Goal: Task Accomplishment & Management: Complete application form

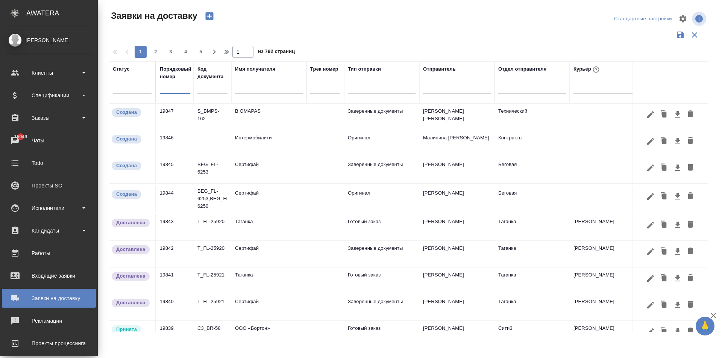
click at [245, 90] on input "text" at bounding box center [269, 88] width 68 height 9
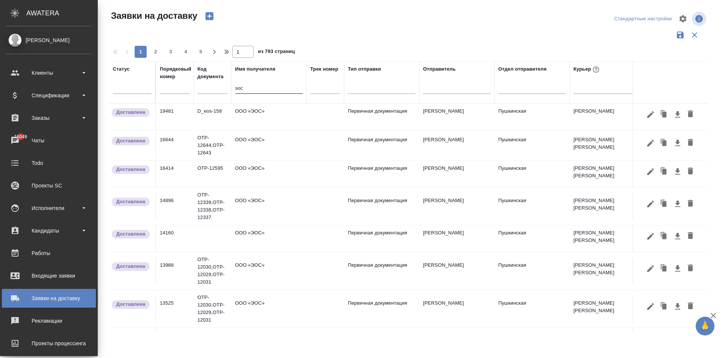
type input "эос"
click at [251, 116] on td "ООО «ЭОС»" at bounding box center [268, 117] width 75 height 26
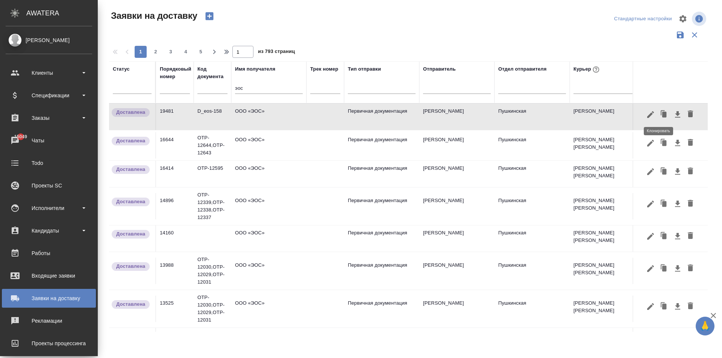
click at [662, 113] on icon "button" at bounding box center [664, 115] width 5 height 6
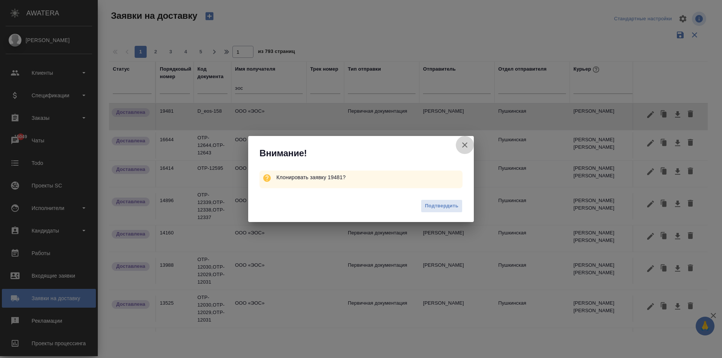
click at [461, 143] on icon "button" at bounding box center [464, 145] width 9 height 9
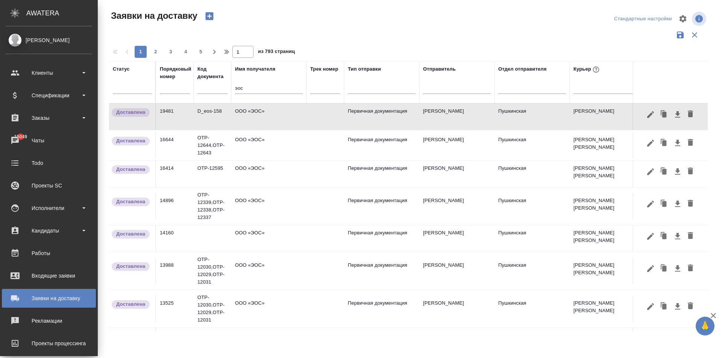
click at [255, 145] on td "ООО «ЭОС»" at bounding box center [268, 145] width 75 height 26
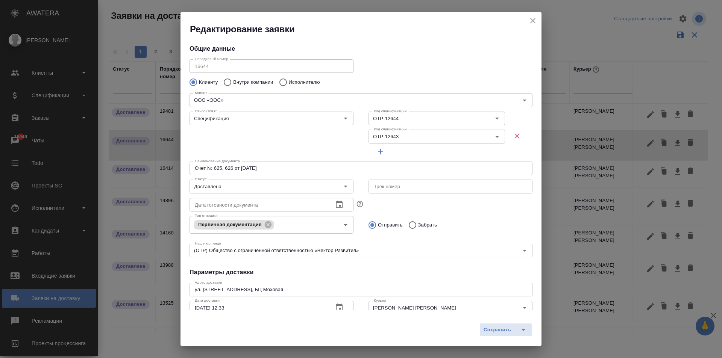
type input "Пушкинская"
type input "[PERSON_NAME]"
click at [531, 21] on icon "close" at bounding box center [532, 20] width 9 height 9
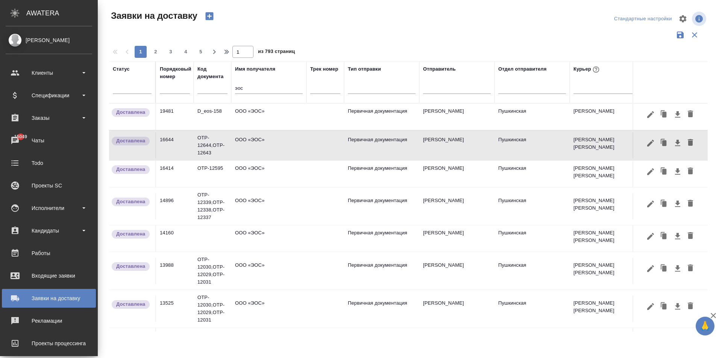
click at [249, 118] on td "ООО «ЭОС»" at bounding box center [268, 117] width 75 height 26
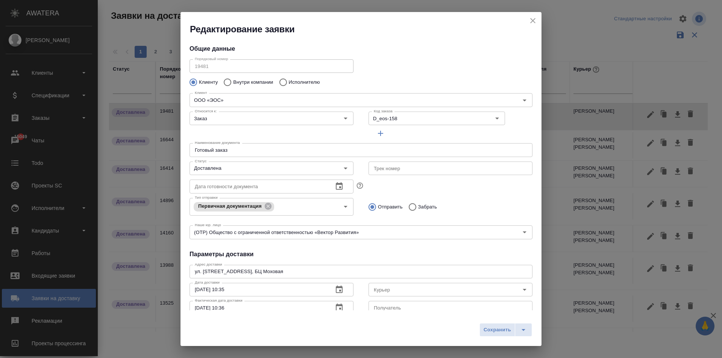
type input "[PERSON_NAME] [PERSON_NAME]"
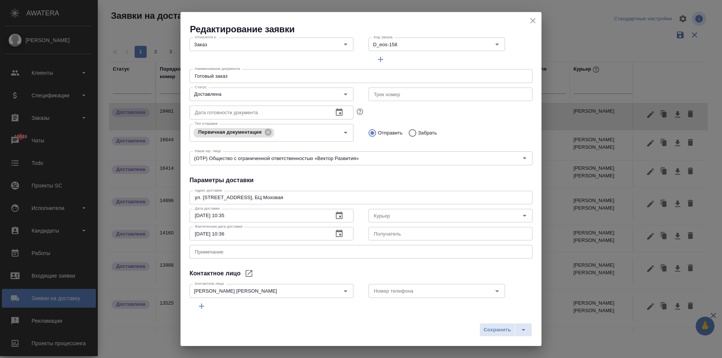
scroll to position [102, 0]
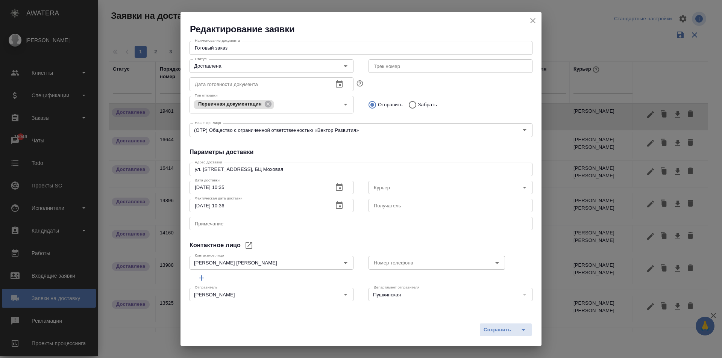
click at [532, 19] on icon "close" at bounding box center [532, 20] width 9 height 9
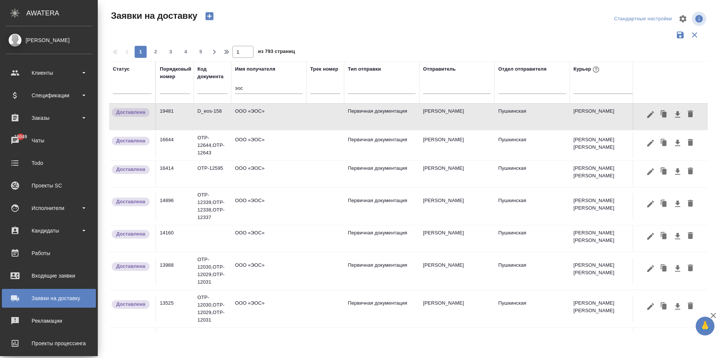
click at [257, 170] on td "ООО «ЭОС»" at bounding box center [268, 174] width 75 height 26
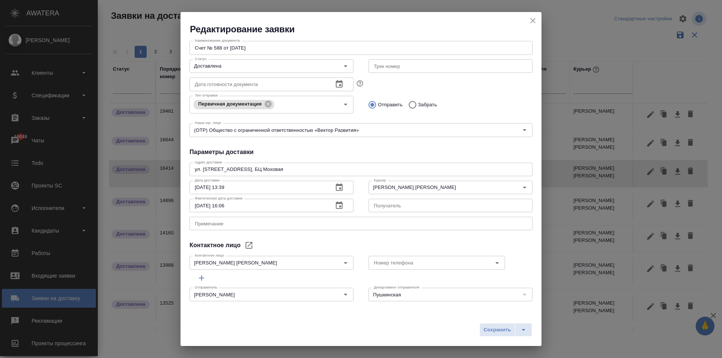
click at [533, 20] on icon "close" at bounding box center [532, 20] width 5 height 5
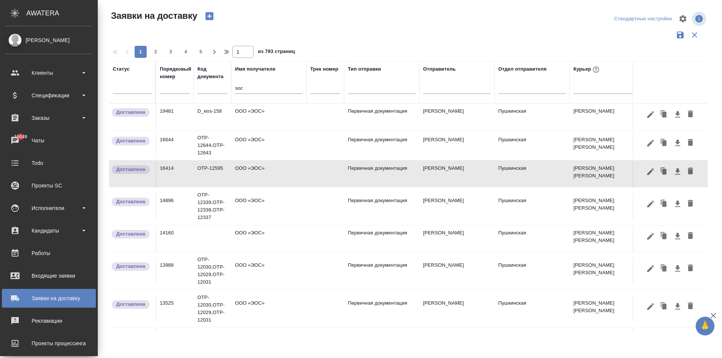
click at [256, 118] on td "ООО «ЭОС»" at bounding box center [268, 117] width 75 height 26
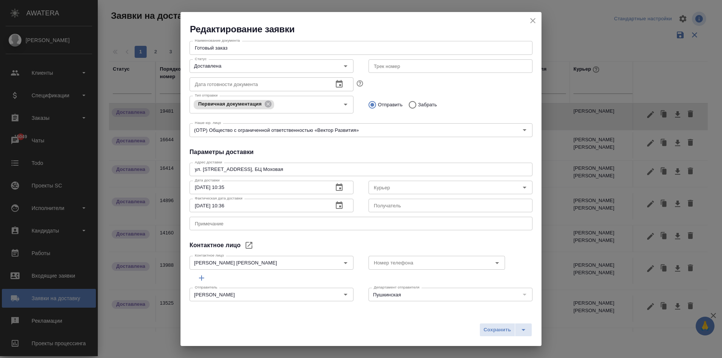
click at [539, 19] on div "Редактирование заявки" at bounding box center [360, 23] width 361 height 23
click at [530, 22] on icon "close" at bounding box center [532, 20] width 9 height 9
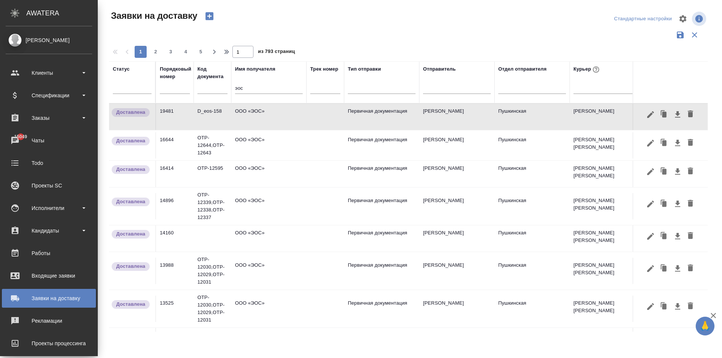
click at [265, 142] on td "ООО «ЭОС»" at bounding box center [268, 145] width 75 height 26
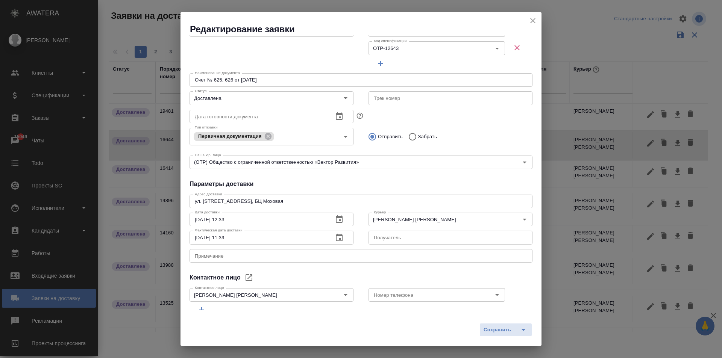
scroll to position [121, 0]
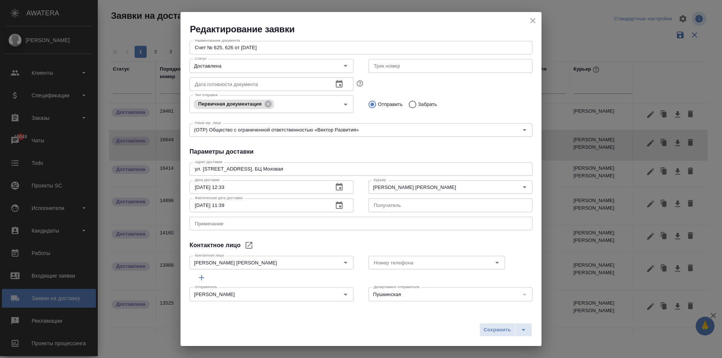
click at [531, 23] on icon "close" at bounding box center [532, 20] width 9 height 9
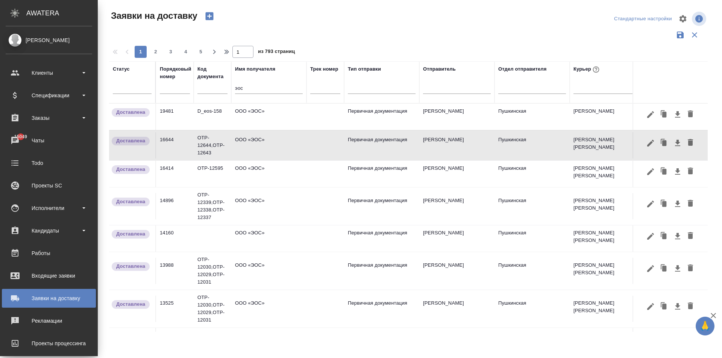
click at [245, 121] on td "ООО «ЭОС»" at bounding box center [268, 117] width 75 height 26
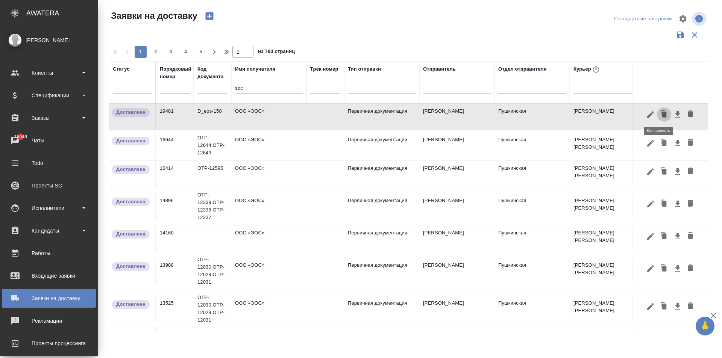
click at [658, 115] on icon "button" at bounding box center [663, 114] width 11 height 11
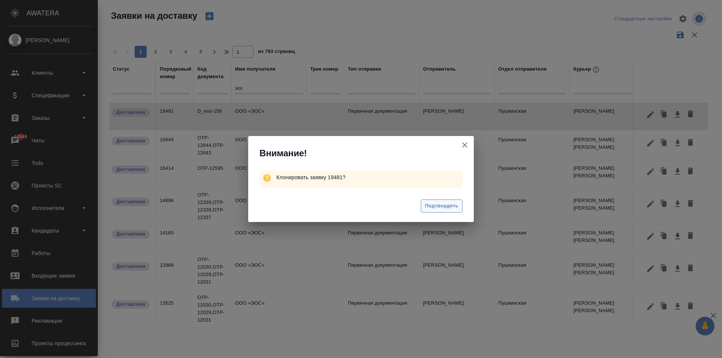
click at [431, 204] on span "Подтвердить" at bounding box center [441, 206] width 33 height 9
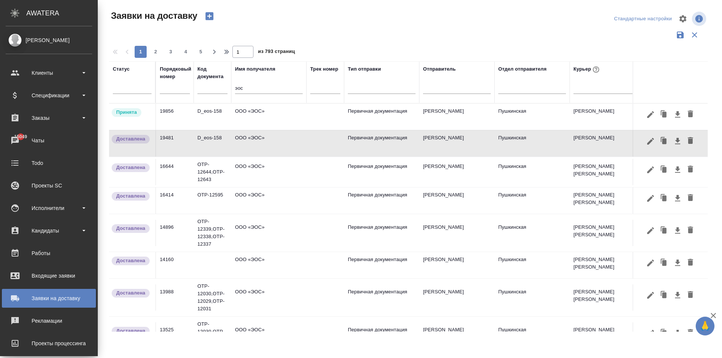
click at [256, 118] on td "ООО «ЭОС»" at bounding box center [268, 117] width 75 height 26
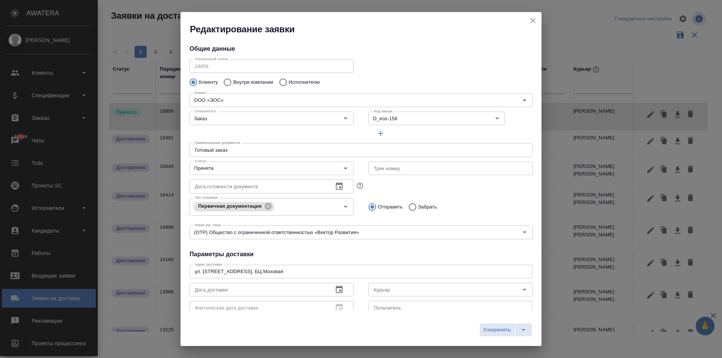
click at [334, 289] on icon "button" at bounding box center [338, 289] width 9 height 9
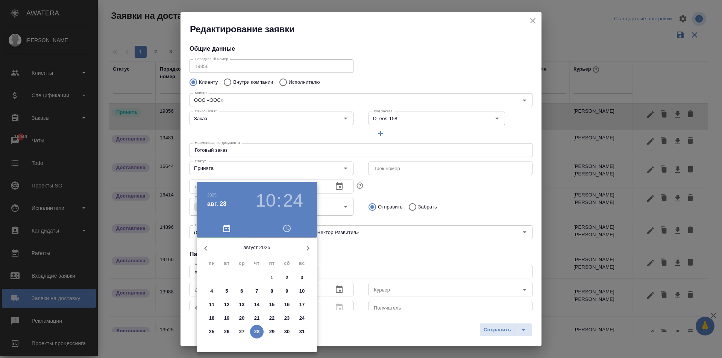
click at [254, 330] on p "28" at bounding box center [257, 332] width 6 height 8
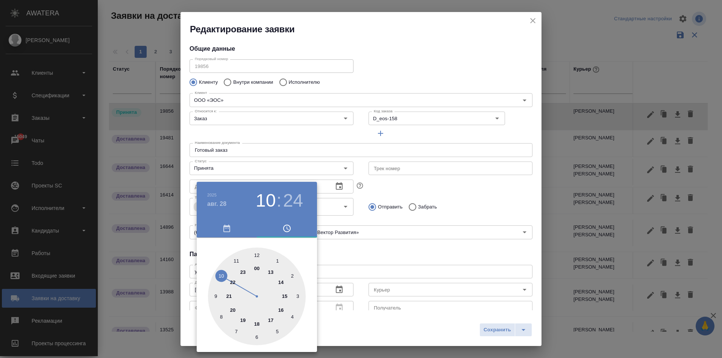
type input "[DATE] 10:24"
click at [359, 245] on div at bounding box center [361, 179] width 722 height 358
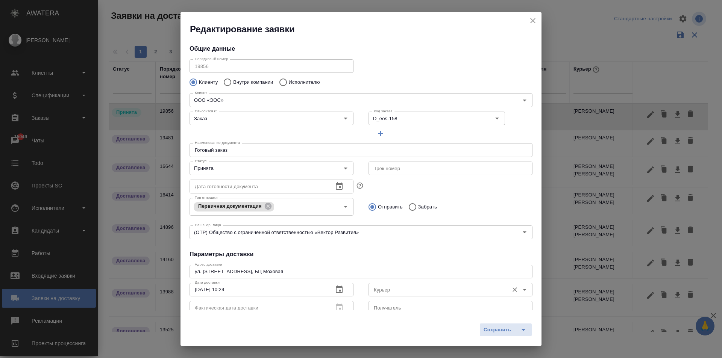
click at [390, 291] on input "Курьер" at bounding box center [438, 289] width 134 height 9
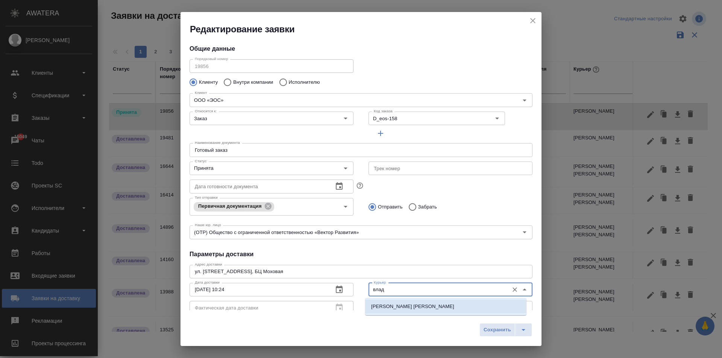
click at [392, 315] on ul "[PERSON_NAME] [PERSON_NAME]" at bounding box center [445, 313] width 161 height 14
click at [393, 311] on li "[PERSON_NAME] [PERSON_NAME]" at bounding box center [445, 307] width 161 height 14
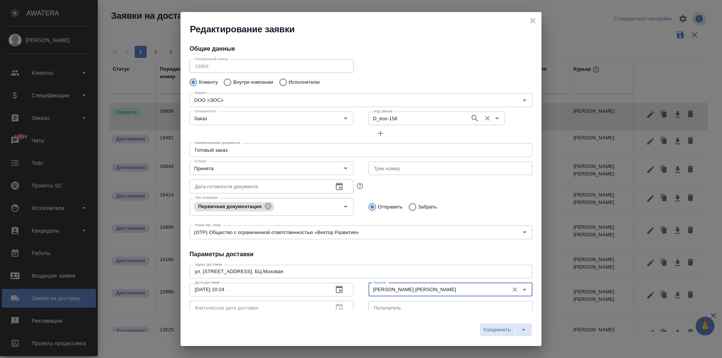
type input "[PERSON_NAME] [PERSON_NAME]"
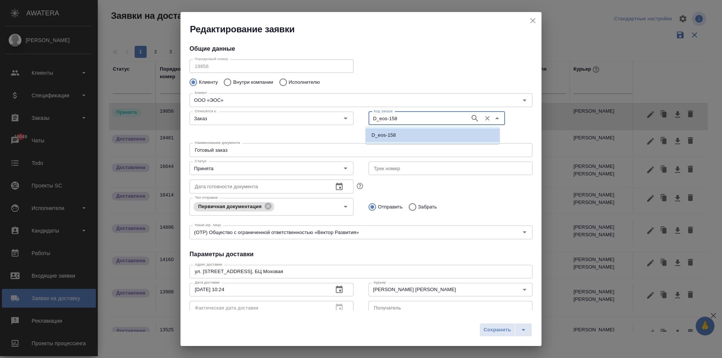
click at [394, 120] on input "D_eos-158" at bounding box center [418, 118] width 95 height 9
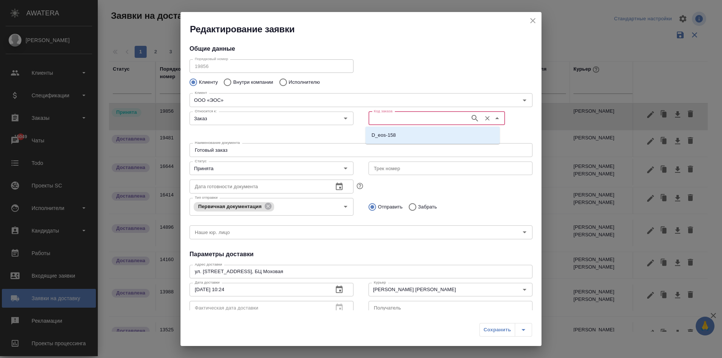
click at [410, 118] on input "Код заказа" at bounding box center [418, 118] width 95 height 9
paste input "D_eos-15914:33 1 Сегодня [PERSON_NAME]"
click at [440, 120] on input "D_eos-15914:33 1 Сегодня [PERSON_NAME]" at bounding box center [418, 118] width 95 height 9
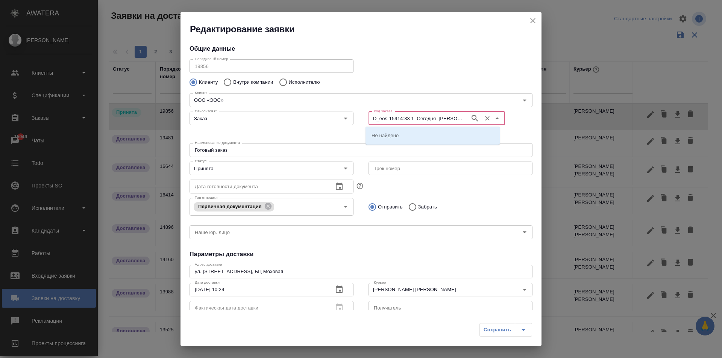
drag, startPoint x: 456, startPoint y: 119, endPoint x: 137, endPoint y: 125, distance: 319.1
click at [137, 125] on div "Редактирование заявки Общие данные Порядковый номер 19856 Порядковый номер Клие…" at bounding box center [361, 179] width 722 height 358
type input "р"
drag, startPoint x: 394, startPoint y: 106, endPoint x: 391, endPoint y: 118, distance: 11.9
click at [393, 109] on div "Порядковый номер 19856 Порядковый номер Клиенту Внутри компании Исполнителю Кли…" at bounding box center [360, 148] width 343 height 185
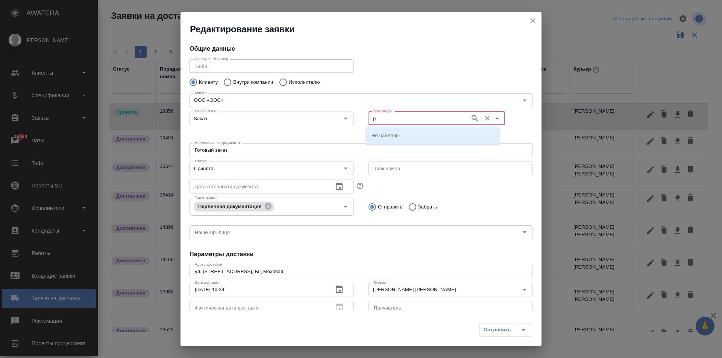
click at [392, 118] on input "р" at bounding box center [418, 118] width 95 height 9
click at [393, 136] on p "D_eos-158" at bounding box center [383, 136] width 24 height 8
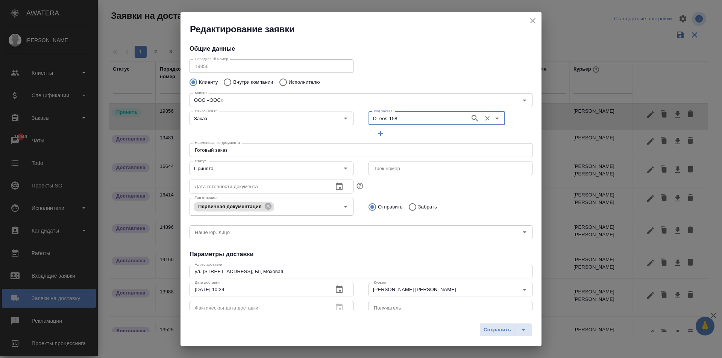
click at [410, 121] on input "D_eos-158" at bounding box center [418, 118] width 95 height 9
type input "D_eos-159"
click at [407, 132] on li "D_eos-159" at bounding box center [432, 136] width 134 height 14
type input "D_eos-159"
type input "(OTP) Общество с ограниченной ответственностью «Вектор Развития»"
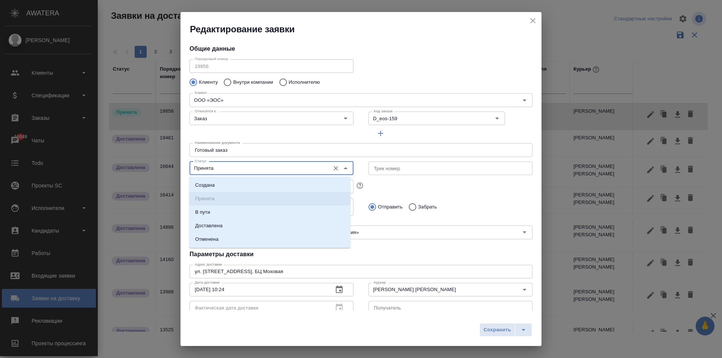
click at [221, 165] on input "Принята" at bounding box center [259, 168] width 134 height 9
click at [455, 189] on div "Тип отправки Первичная документация Тип отправки Отправить Забрать" at bounding box center [361, 206] width 358 height 37
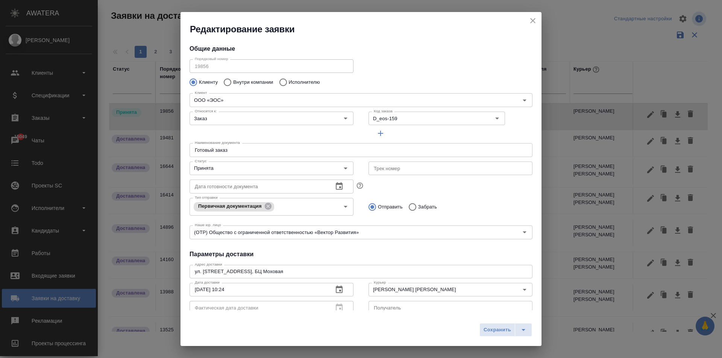
click at [341, 258] on h4 "Параметры доставки" at bounding box center [360, 254] width 343 height 9
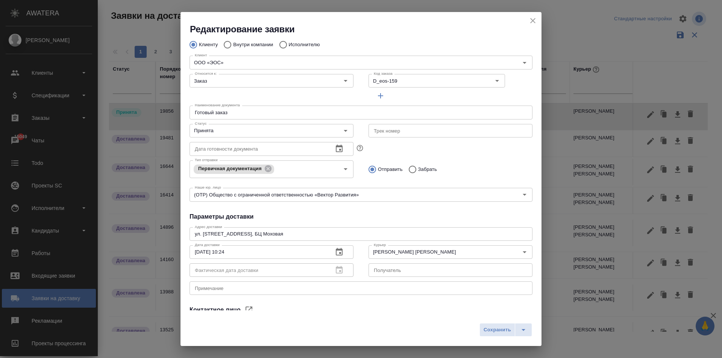
scroll to position [75, 0]
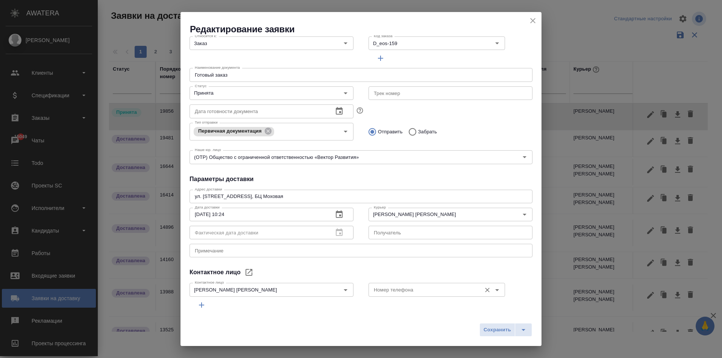
click at [393, 288] on input "Номер телефона" at bounding box center [424, 289] width 107 height 9
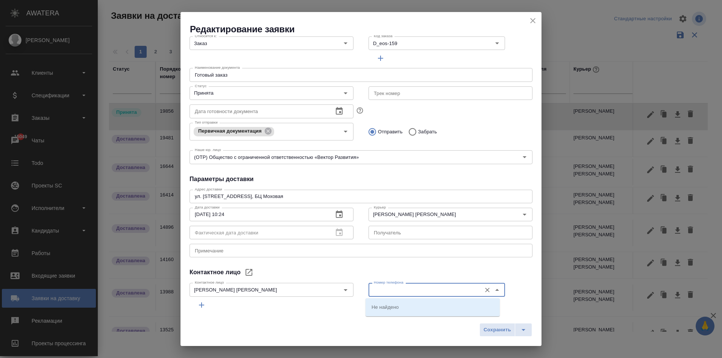
click at [393, 288] on input "Номер телефона" at bounding box center [424, 289] width 107 height 9
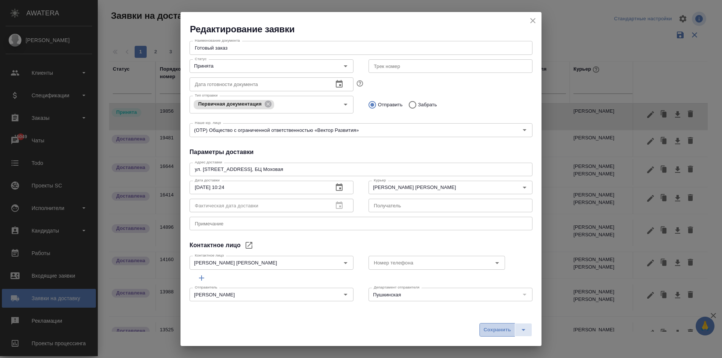
click at [495, 331] on span "Сохранить" at bounding box center [496, 330] width 27 height 9
